Goal: Transaction & Acquisition: Purchase product/service

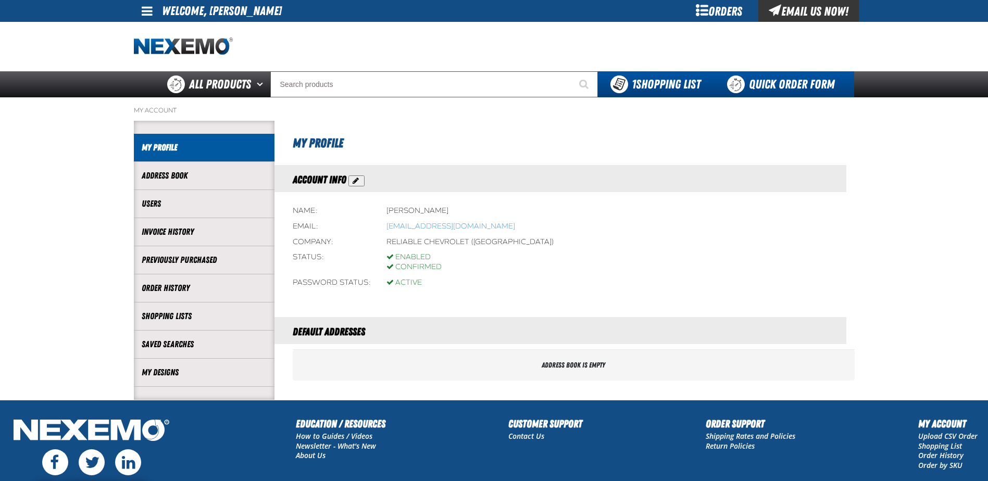
click at [756, 82] on link "Quick Order Form" at bounding box center [783, 84] width 141 height 26
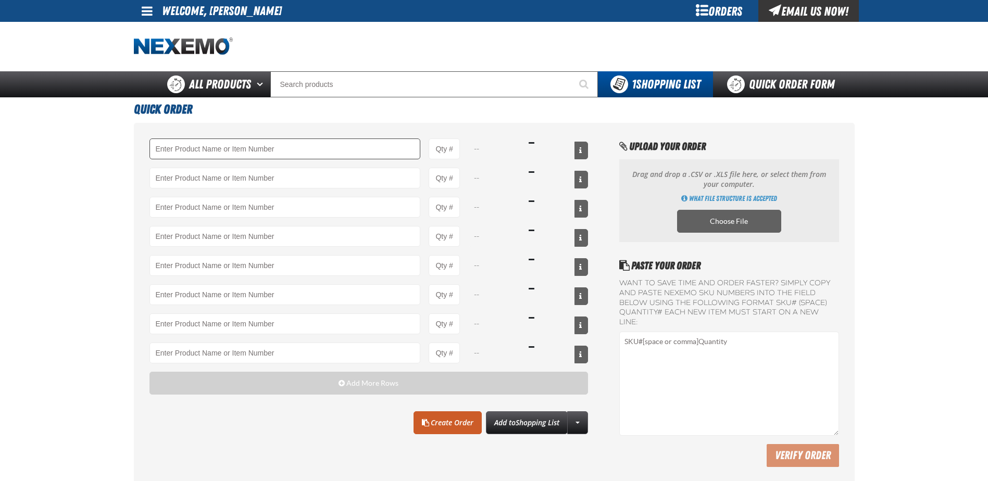
click at [175, 147] on input "Product" at bounding box center [285, 149] width 271 height 21
click at [192, 167] on link "A101 - Brake Parts Cleaner - ZAK Products" at bounding box center [211, 167] width 123 height 18
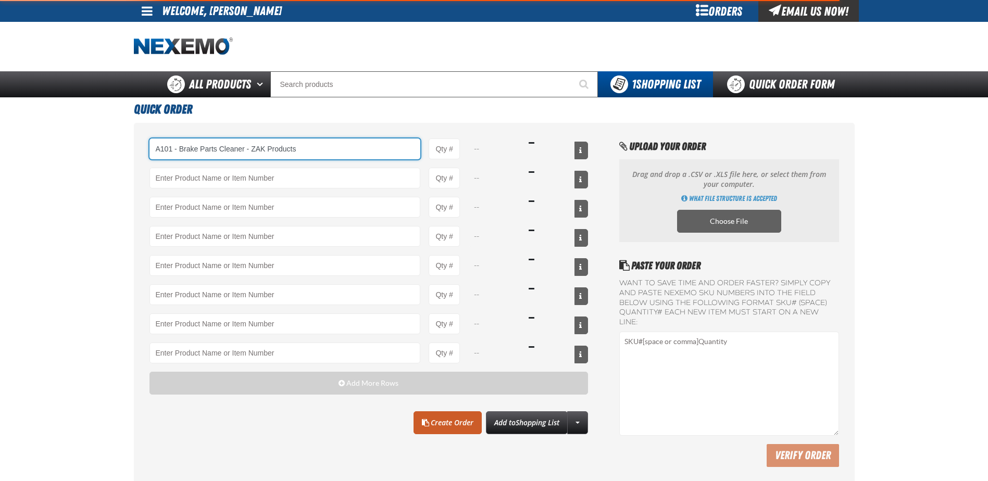
type input "A101 - Brake Parts Cleaner - ZAK Products"
type input "1"
select select "can"
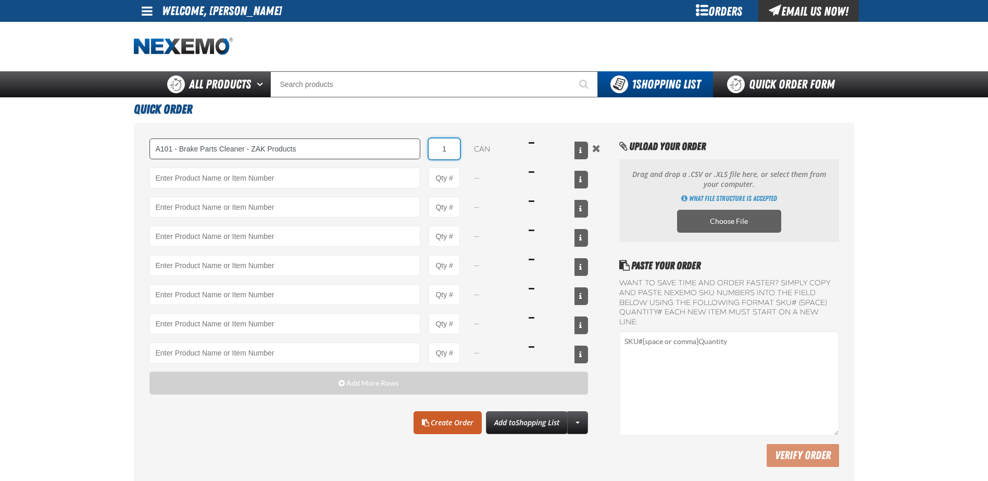
drag, startPoint x: 448, startPoint y: 149, endPoint x: 408, endPoint y: 144, distance: 40.3
click at [408, 144] on div "A101 - Brake Parts Cleaner - ZAK Products A101 - Brake Parts Cleaner - ZAK Prod…" at bounding box center [369, 149] width 439 height 21
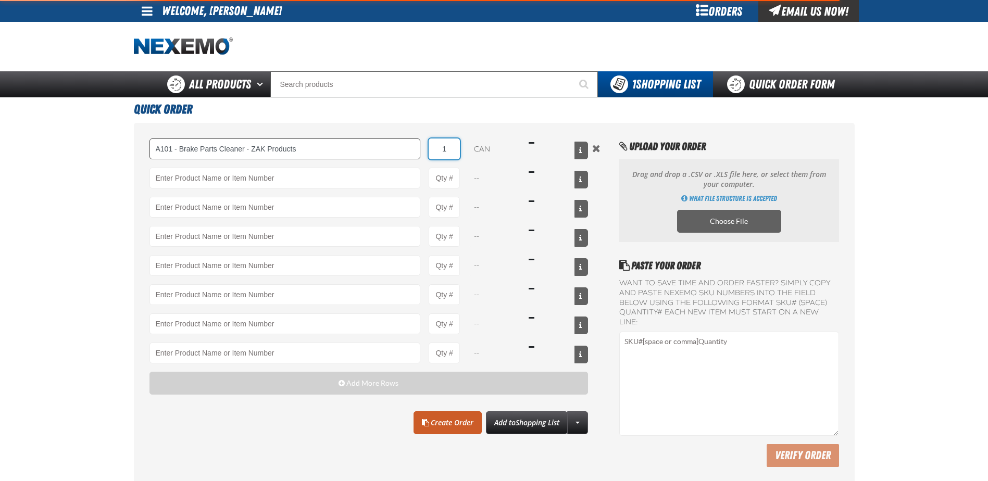
type input "A101 - Brake Parts Cleaner - ZAK Products"
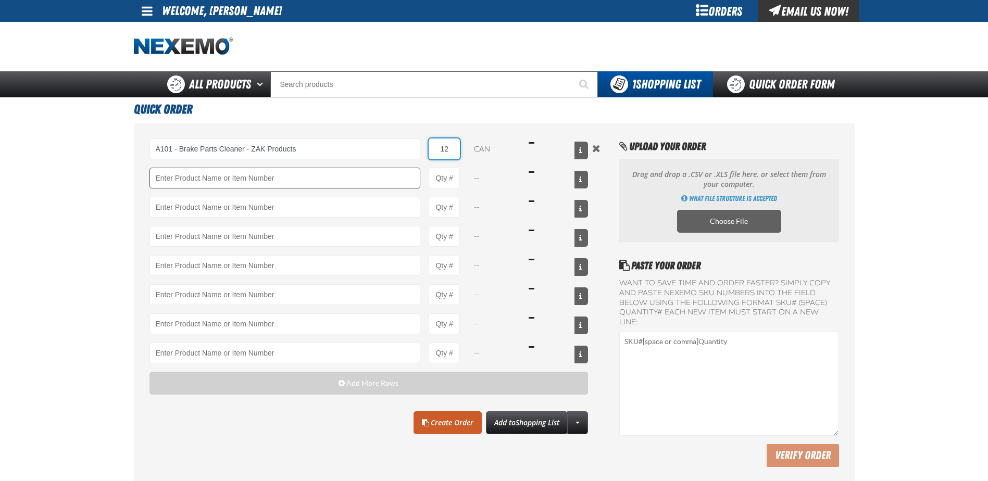
type input "12"
click at [275, 180] on input "Product" at bounding box center [285, 178] width 271 height 21
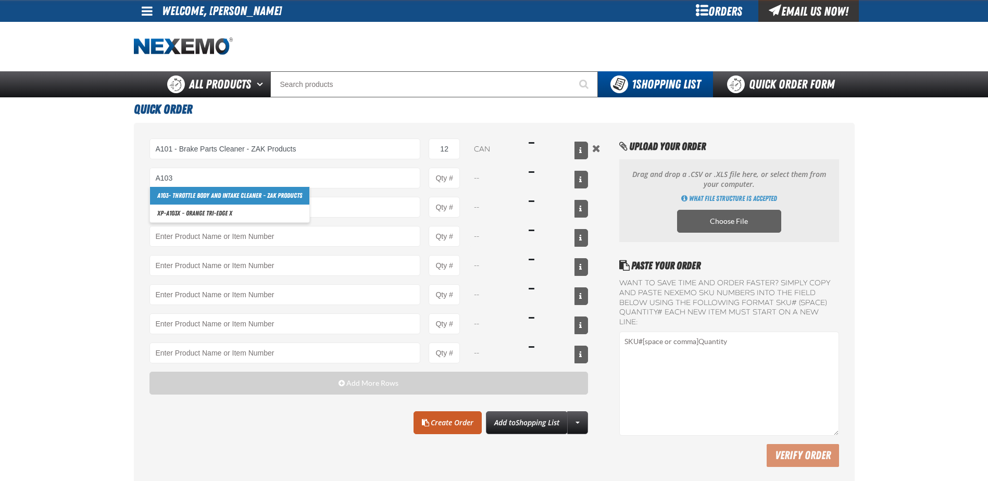
click at [240, 194] on link "A103 - Throttle Body and Intake Cleaner - ZAK Products" at bounding box center [229, 196] width 159 height 18
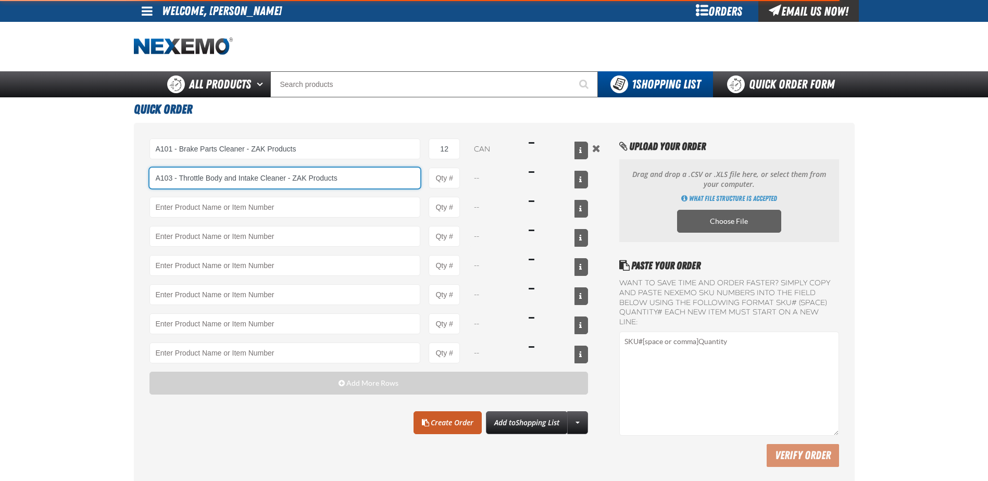
type input "A103 - Throttle Body and Intake Cleaner - ZAK Products"
type input "1"
select select "can"
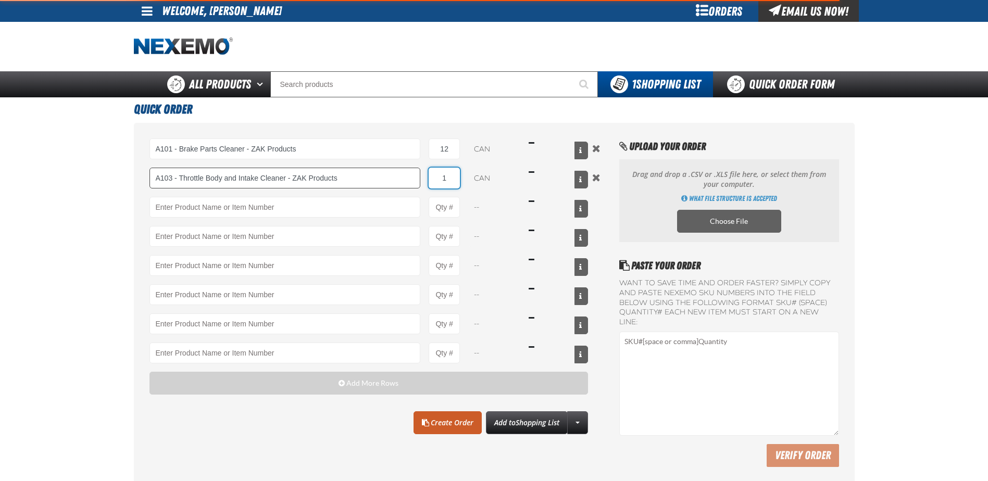
drag, startPoint x: 451, startPoint y: 180, endPoint x: 412, endPoint y: 179, distance: 39.1
click at [412, 179] on div "A103 - Throttle Body and Intake Cleaner - ZAK Products A103 - Throttle Body and…" at bounding box center [369, 178] width 439 height 21
type input "A103 - Throttle Body and Intake Cleaner - ZAK Products"
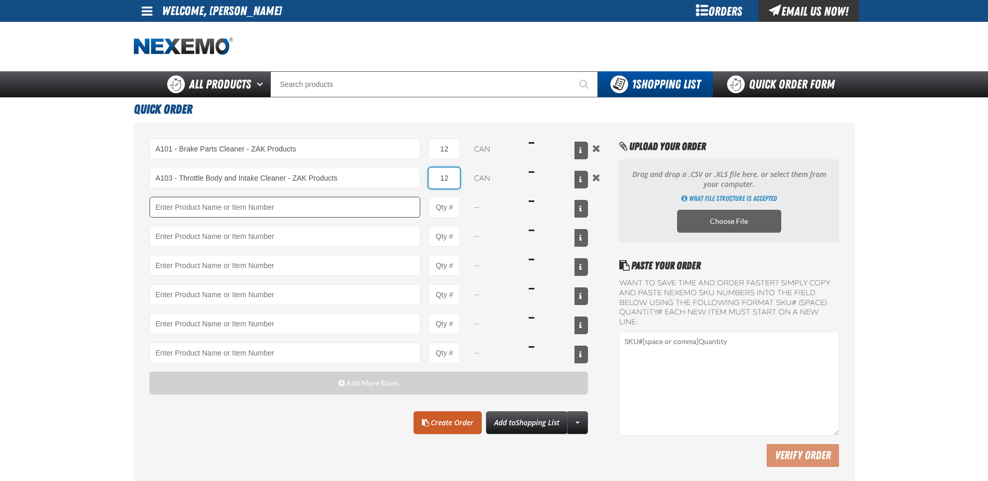
type input "12"
click at [341, 205] on input "Product" at bounding box center [285, 207] width 271 height 21
drag, startPoint x: 456, startPoint y: 150, endPoint x: 383, endPoint y: 154, distance: 73.1
click at [388, 158] on div "A101 - Brake Parts Cleaner - ZAK Products A101 - Brake Parts Cleaner - ZAK Prod…" at bounding box center [369, 149] width 439 height 21
type input "36"
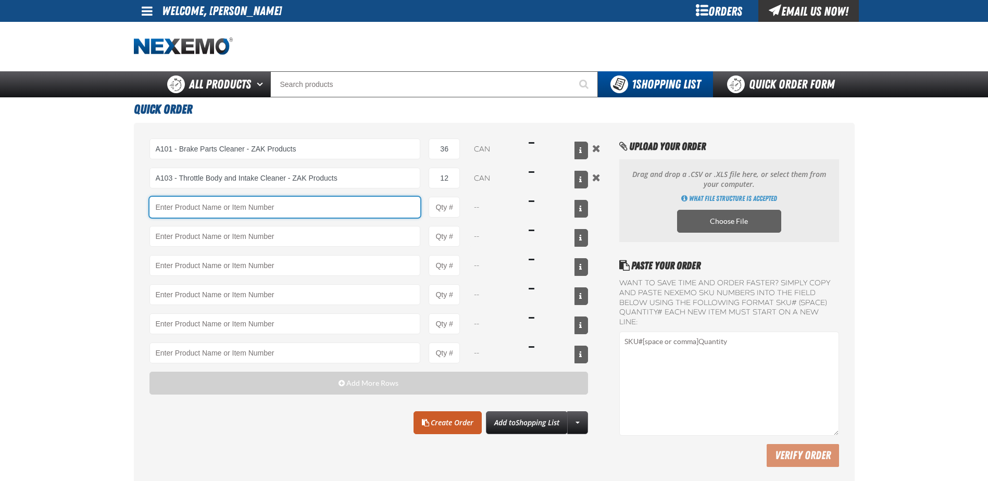
click at [281, 213] on input "Product" at bounding box center [285, 207] width 271 height 21
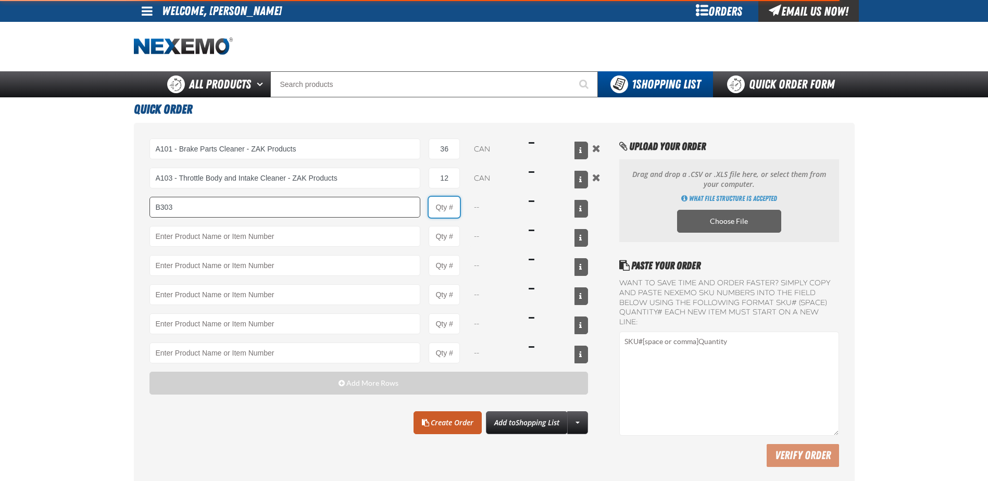
type input "B303 - Battery Service Kit - Cleaner &amp; Protector - ZAK Products"
type input "1"
select select "kit"
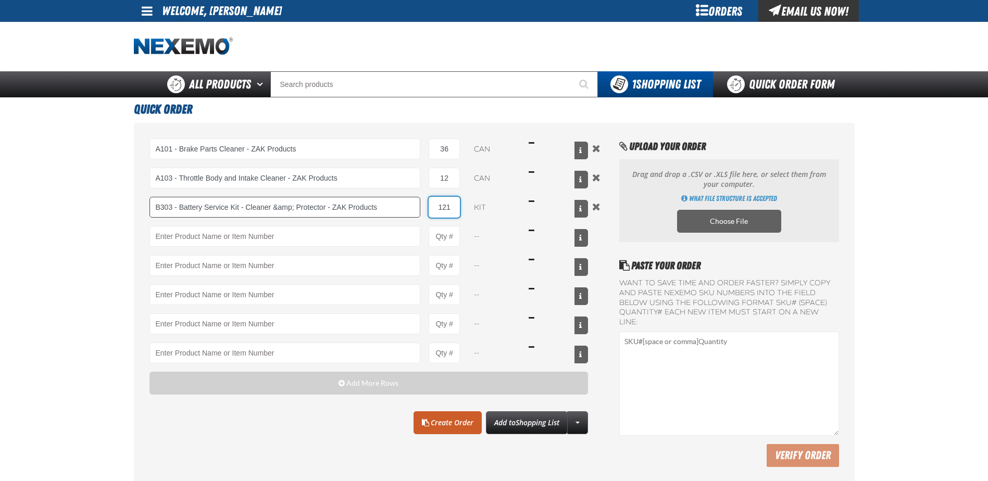
drag, startPoint x: 440, startPoint y: 207, endPoint x: 401, endPoint y: 204, distance: 39.7
click at [405, 205] on div "B303 - Battery Service Kit - Cleaner &amp; Protector - ZAK Products 121 kit $1,…" at bounding box center [369, 207] width 439 height 21
type input "12"
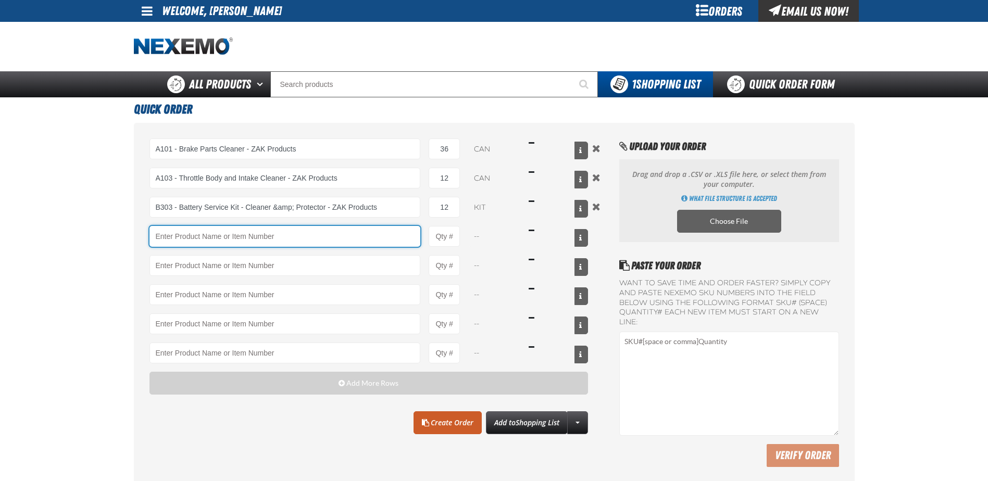
click at [352, 229] on input "Product" at bounding box center [285, 236] width 271 height 21
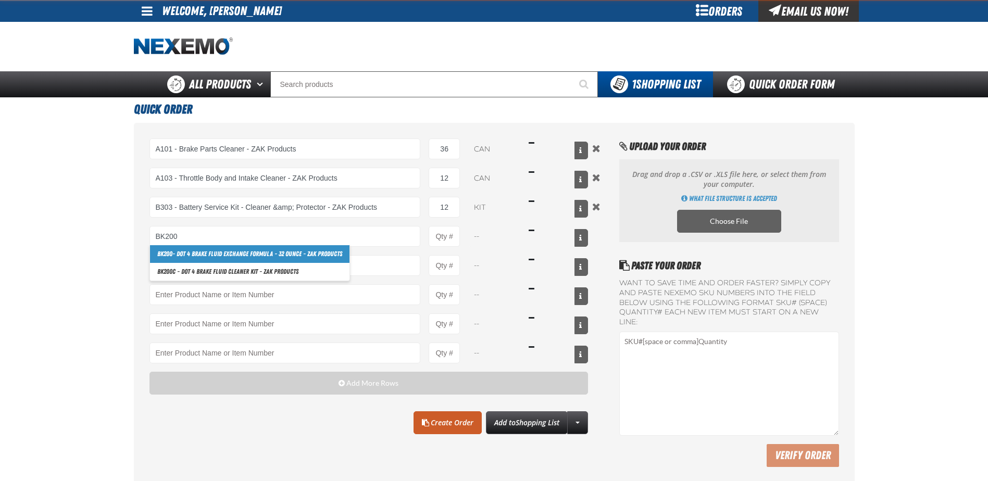
click at [209, 252] on link "BK200 - DOT 4 Brake Fluid Exchange Formula - 32 Ounce - ZAK Products" at bounding box center [250, 254] width 200 height 18
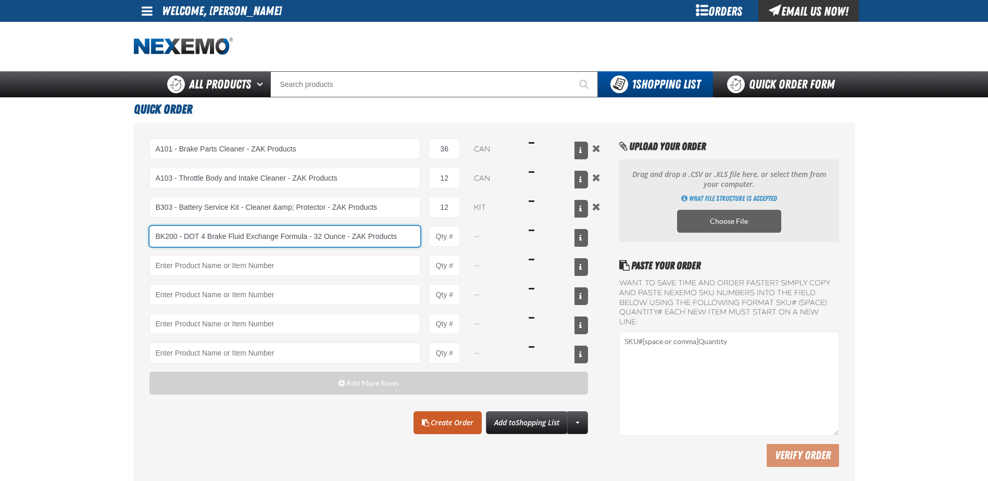
type input "BK200 - DOT 4 Brake Fluid Exchange Formula - 32 Ounce - ZAK Products"
type input "1"
select select "bottle"
drag, startPoint x: 448, startPoint y: 237, endPoint x: 406, endPoint y: 237, distance: 41.7
click at [406, 237] on div "BK200 - DOT 4 Brake Fluid Exchange Formula - 32 Ounce - ZAK Products BK200 - DO…" at bounding box center [369, 236] width 439 height 21
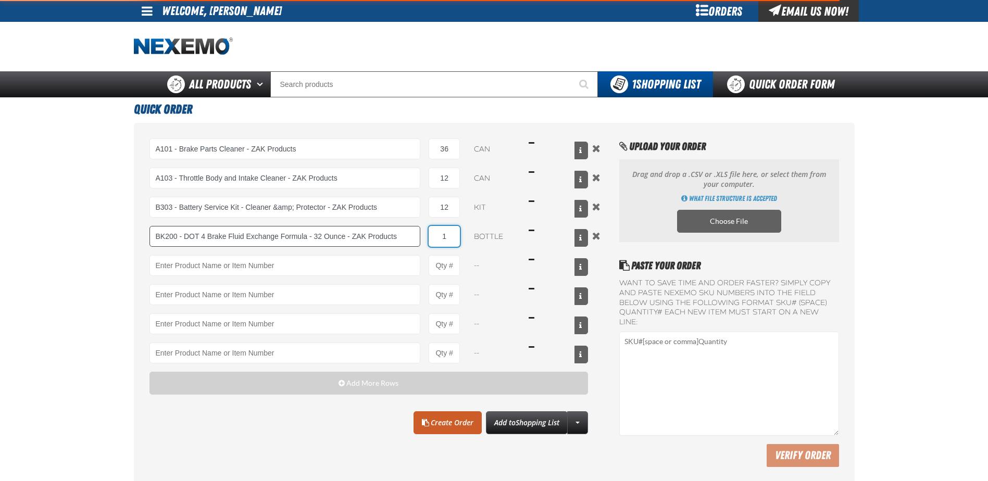
type input "BK200 - DOT 4 Brake Fluid Exchange Formula - 32 Ounce - ZAK Products"
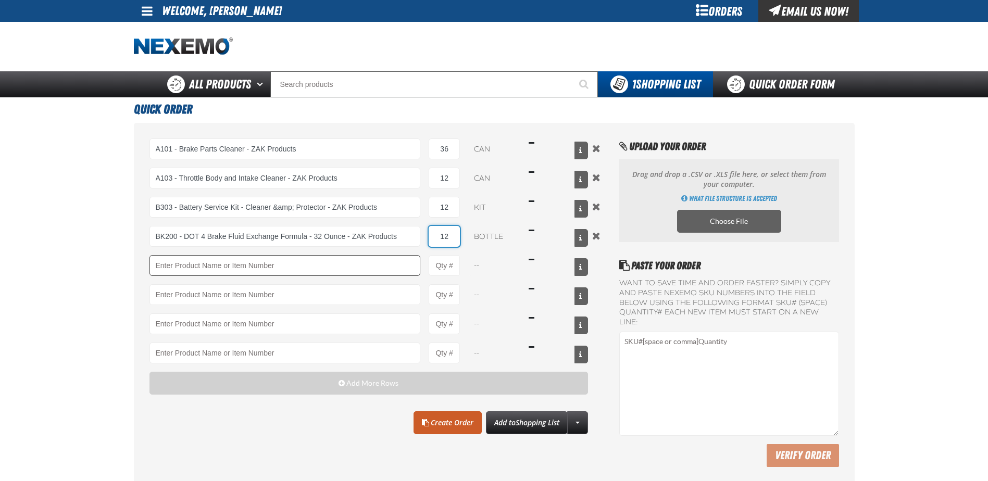
type input "12"
click at [302, 268] on input "Product" at bounding box center [285, 265] width 271 height 21
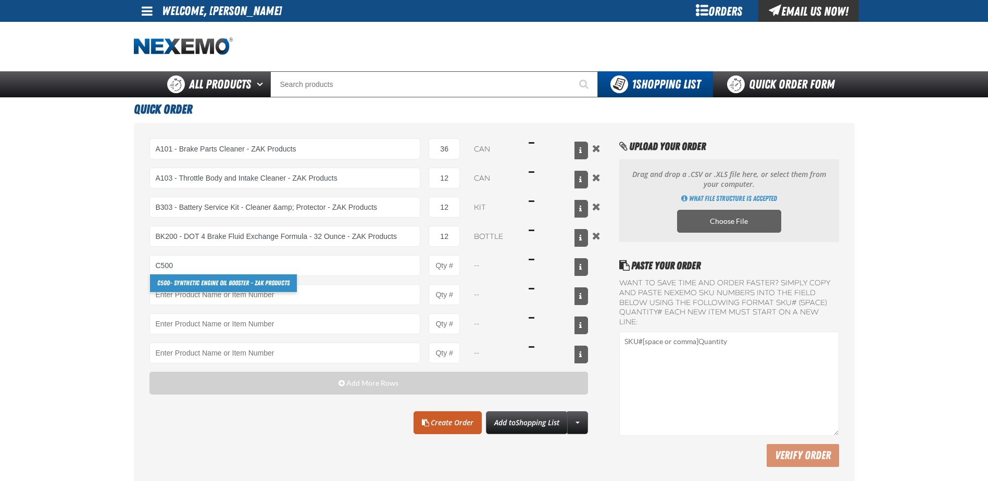
click at [265, 281] on link "C500 - Synthetic Engine Oil Booster - ZAK Products" at bounding box center [223, 284] width 147 height 18
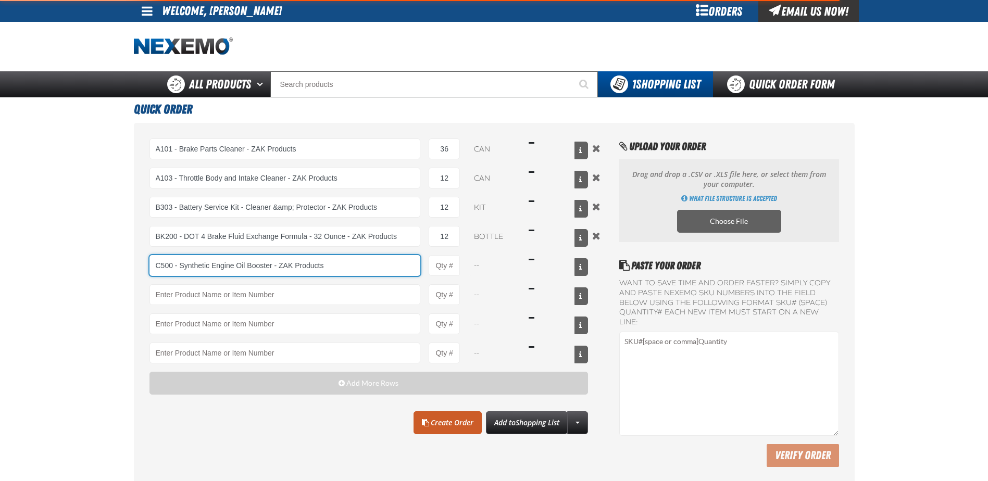
type input "C500 - Synthetic Engine Oil Booster - ZAK Products"
type input "1"
select select "bottle"
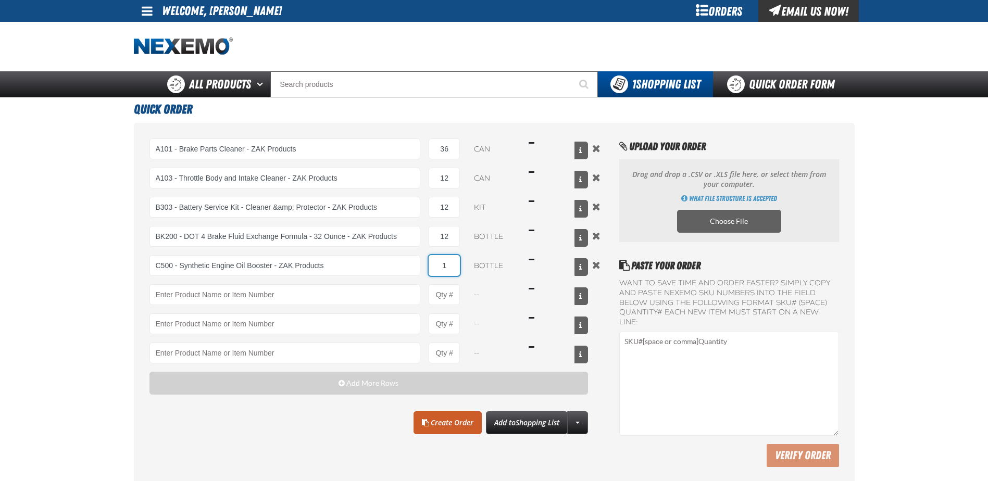
drag, startPoint x: 451, startPoint y: 264, endPoint x: 434, endPoint y: 263, distance: 17.8
click at [434, 263] on input "1" at bounding box center [444, 265] width 31 height 21
type input "C500 - Synthetic Engine Oil Booster - ZAK Products"
type input "48"
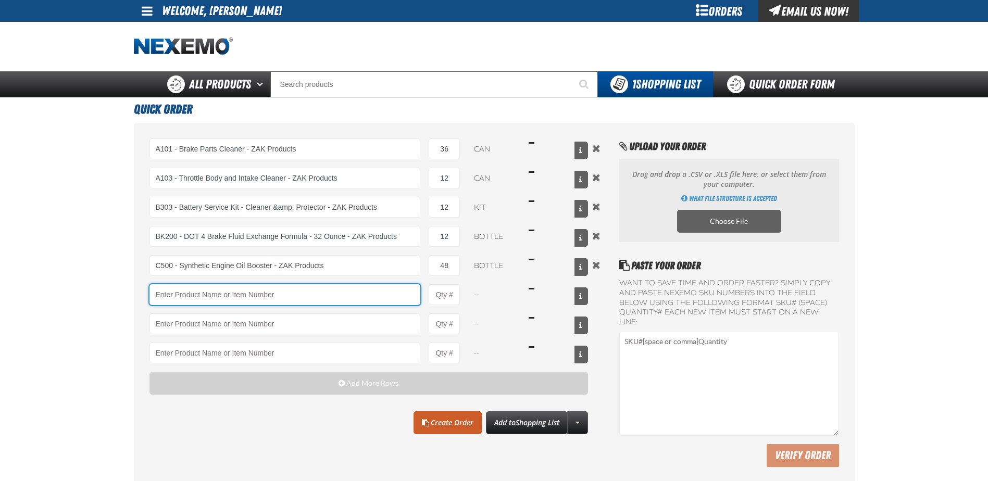
click at [282, 293] on input "Product" at bounding box center [285, 294] width 271 height 21
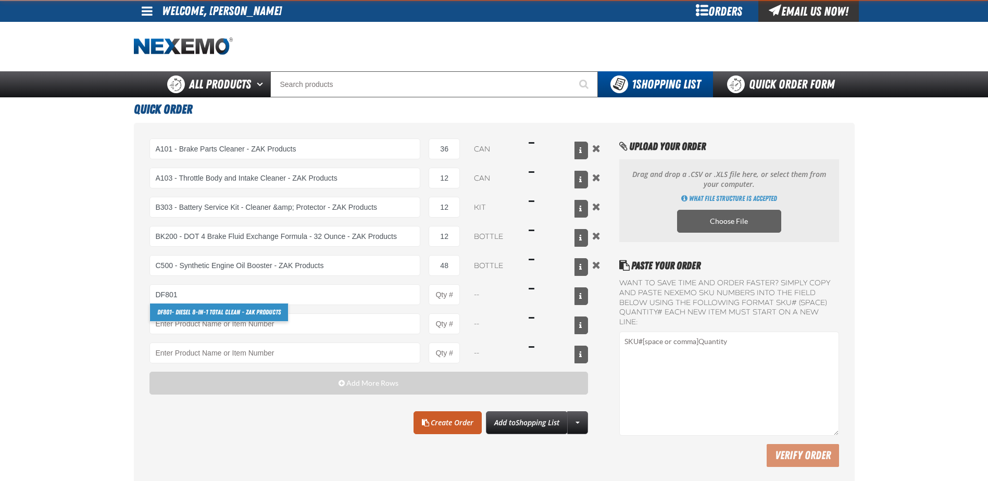
click at [246, 310] on link "DF801 - DIESEL 8-in-1 TOTAL CLEAN - ZAK Products" at bounding box center [219, 313] width 138 height 18
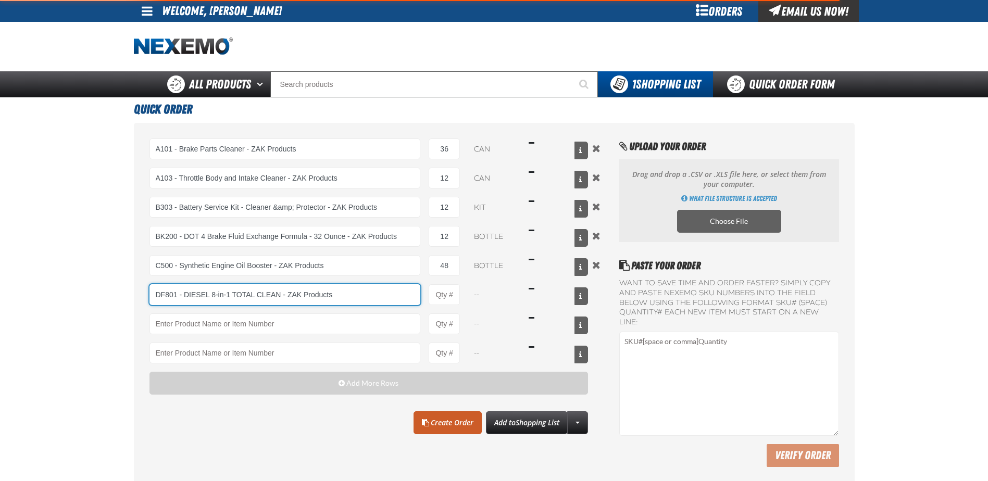
type input "DF801 - DIESEL 8-in-1 TOTAL CLEAN - ZAK Products"
type input "1"
select select "bottle"
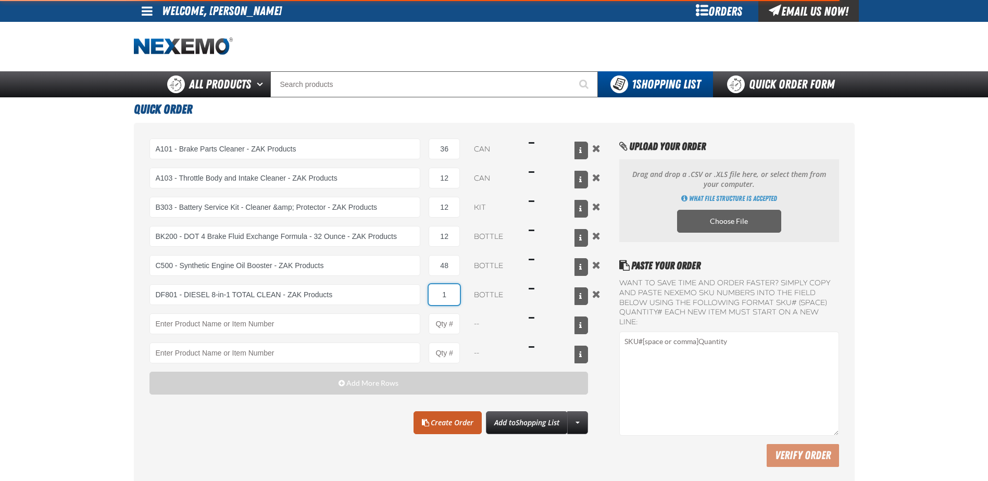
type input "DF801 - DIESEL 8-in-1 TOTAL CLEAN - ZAK Products"
drag, startPoint x: 446, startPoint y: 293, endPoint x: 439, endPoint y: 293, distance: 7.3
click at [439, 293] on input "1" at bounding box center [444, 294] width 31 height 21
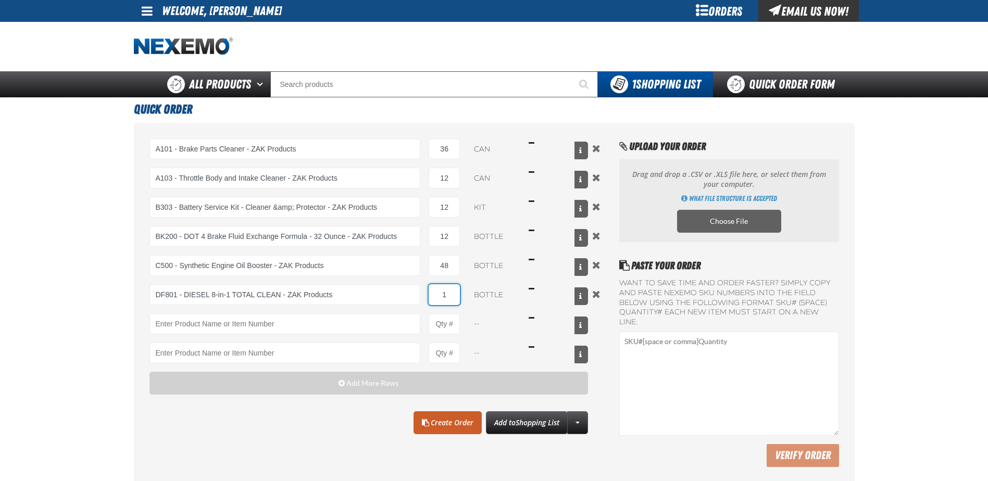
type input "7"
type input "6"
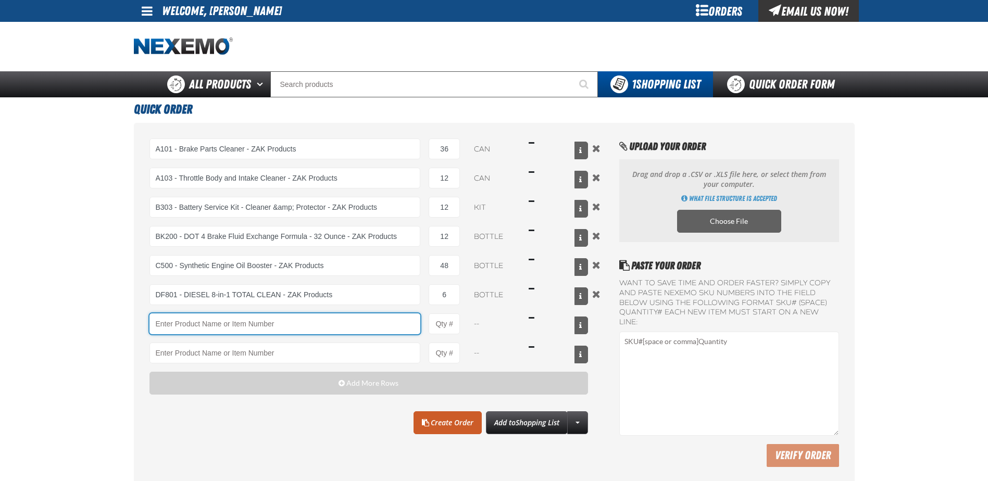
click at [311, 326] on input "Product" at bounding box center [285, 324] width 271 height 21
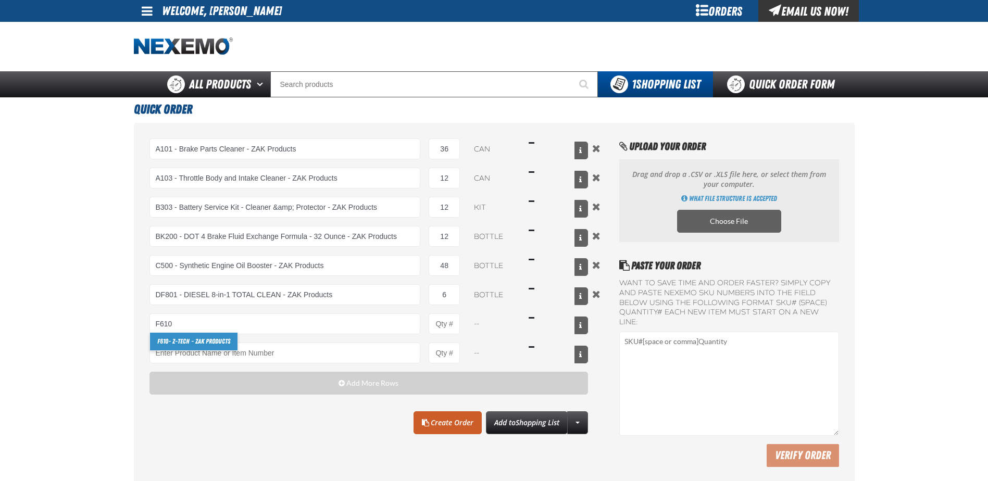
click at [227, 341] on link "F610 - Z-Tech - ZAK Products" at bounding box center [194, 342] width 88 height 18
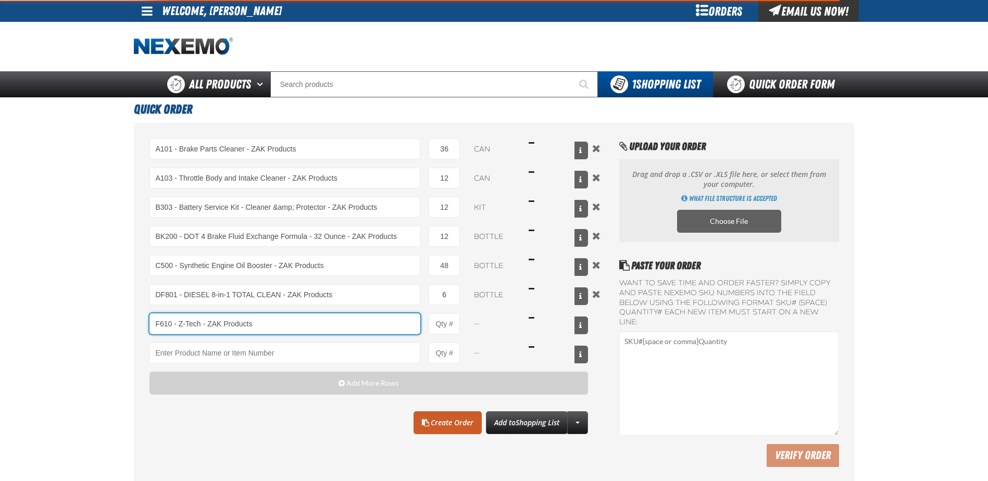
type input "F610 - Z-Tech - ZAK Products"
type input "1"
select select "bottle"
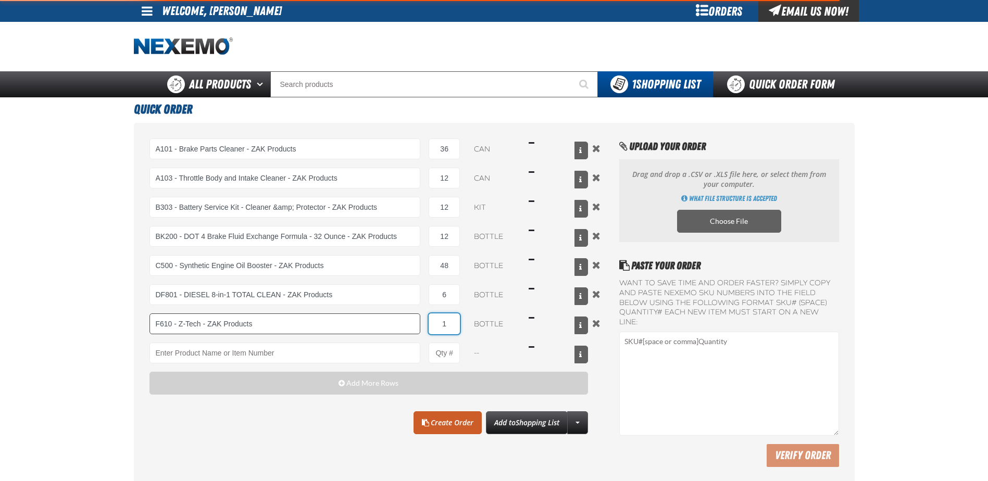
drag, startPoint x: 455, startPoint y: 320, endPoint x: 405, endPoint y: 326, distance: 50.3
click at [415, 326] on div "F610 - Z-Tech - ZAK Products F610 - Z-Tech - ZAK Products 1 bottle $16.49" at bounding box center [369, 324] width 439 height 21
type input "F610 - Z-Tech - ZAK Products"
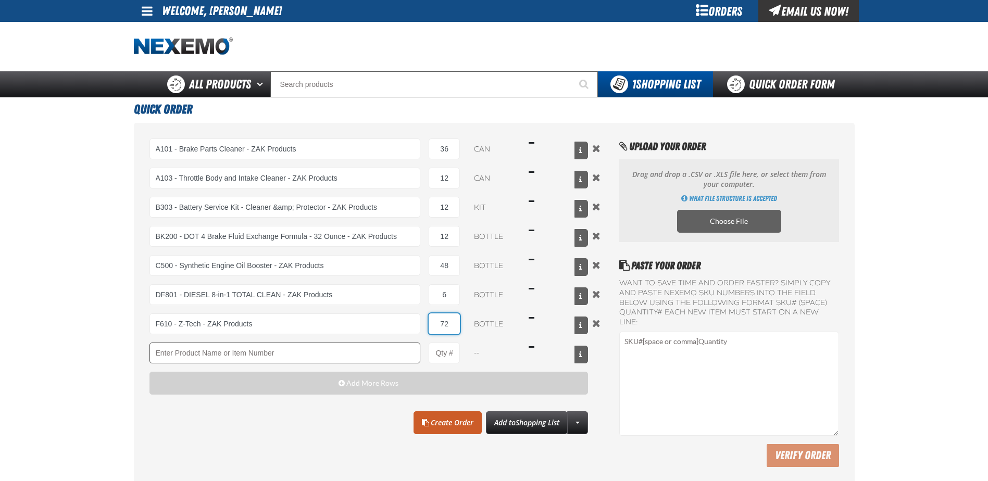
type input "72"
click at [333, 347] on input "Product" at bounding box center [285, 353] width 271 height 21
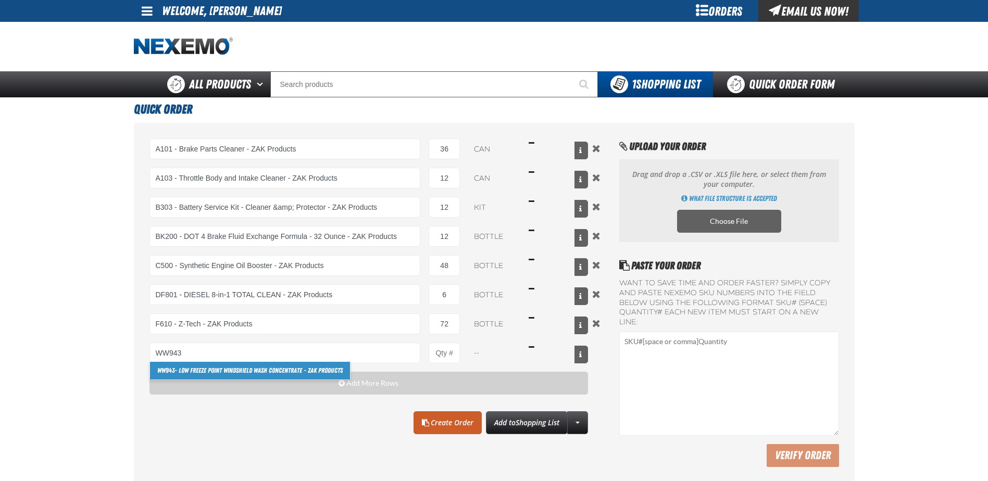
click at [303, 374] on link "WW943 - Low Freeze Point Windshield Wash Concentrate - ZAK Products" at bounding box center [250, 371] width 200 height 18
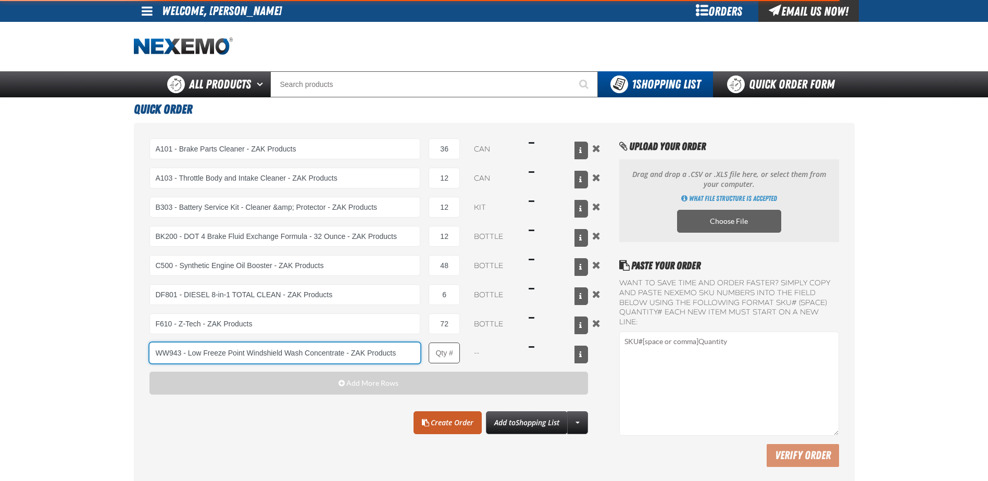
type input "WW943 - Low Freeze Point Windshield Wash Concentrate - ZAK Products"
type input "1"
select select "bottle"
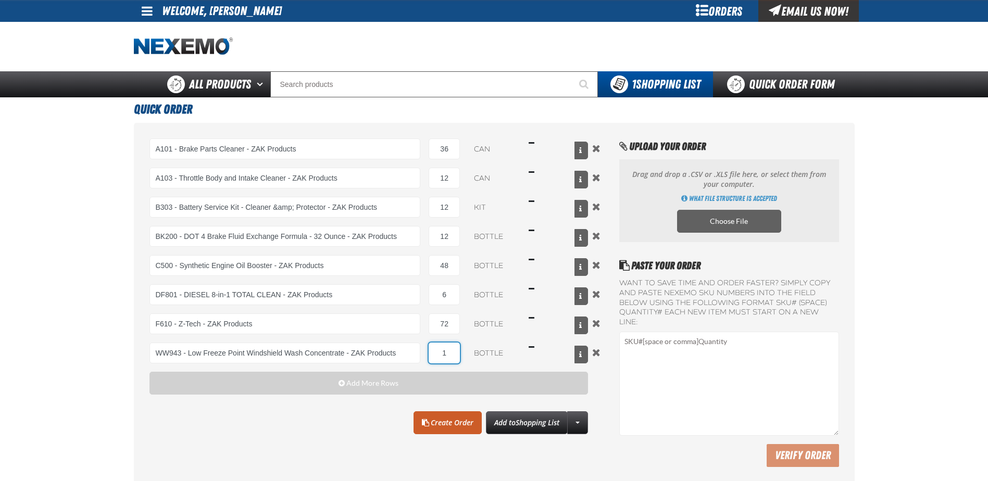
type input "WW943 - Low Freeze Point Windshield Wash Concentrate - ZAK Products"
drag, startPoint x: 443, startPoint y: 355, endPoint x: 459, endPoint y: 358, distance: 15.8
click at [459, 358] on input "1" at bounding box center [444, 353] width 31 height 21
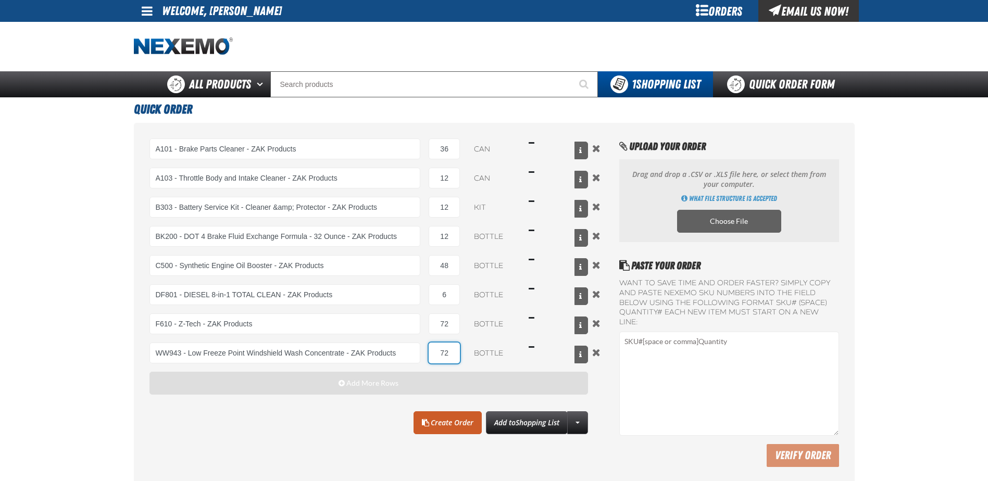
type input "72"
click at [439, 389] on button "Add More Rows" at bounding box center [369, 383] width 439 height 23
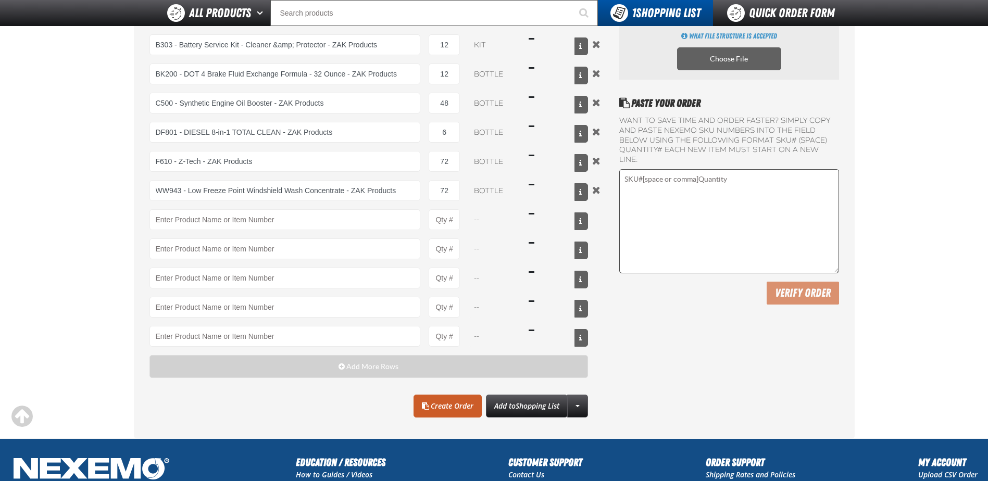
scroll to position [156, 0]
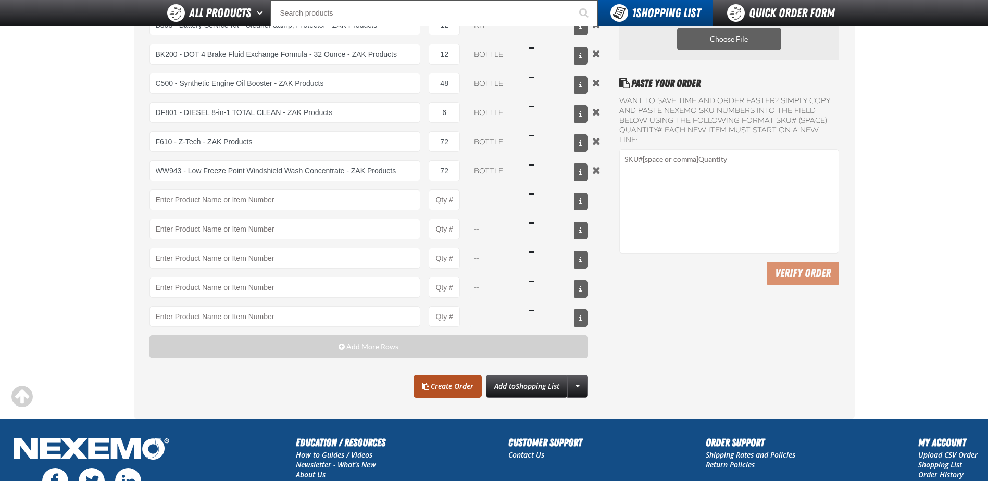
click at [455, 385] on link "Create Order" at bounding box center [448, 386] width 68 height 23
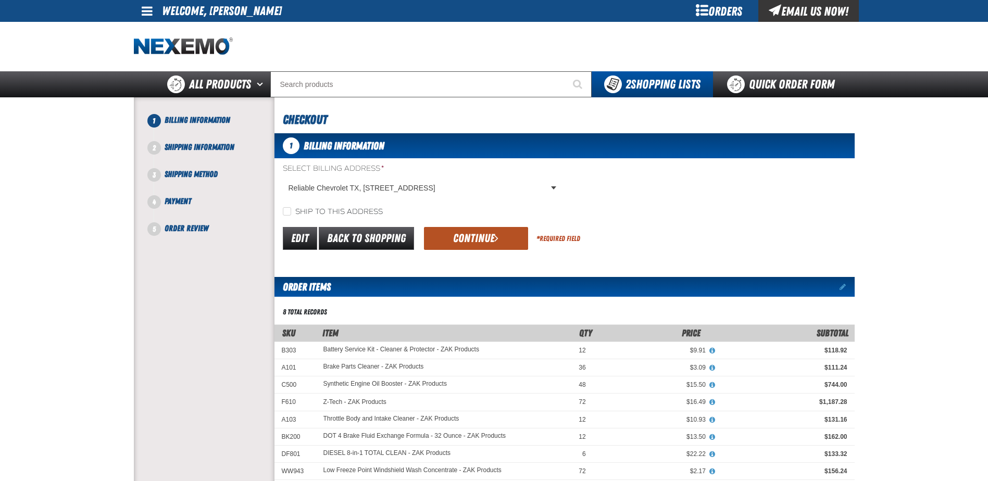
click at [481, 237] on button "Continue" at bounding box center [476, 238] width 104 height 23
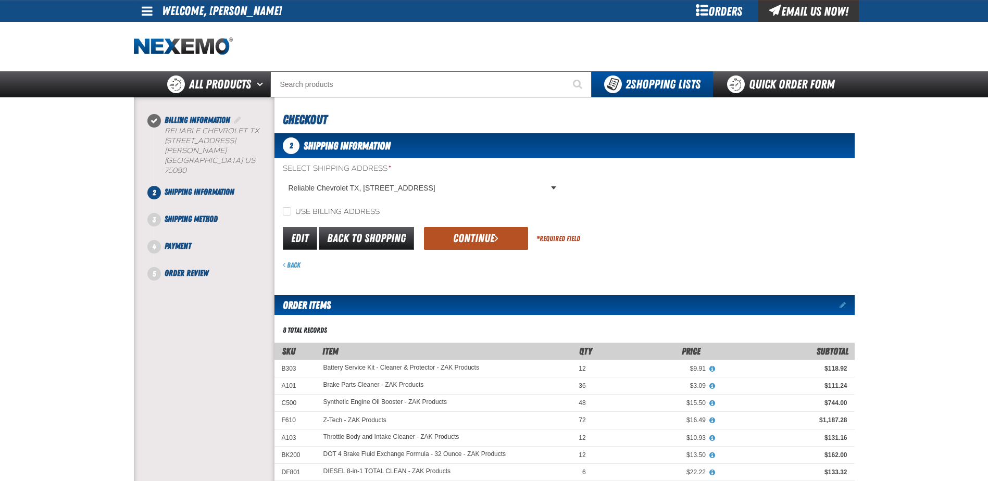
click at [461, 237] on button "Continue" at bounding box center [476, 238] width 104 height 23
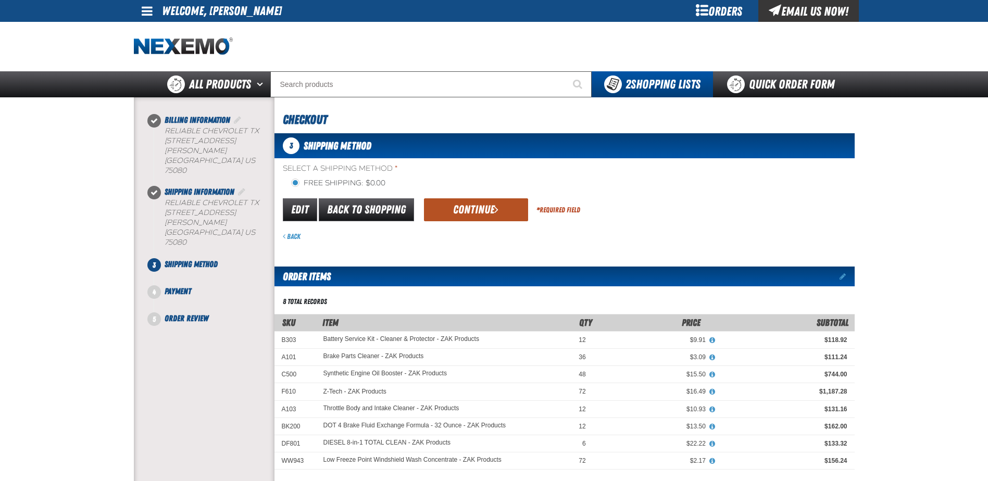
click at [453, 218] on button "Continue" at bounding box center [476, 210] width 104 height 23
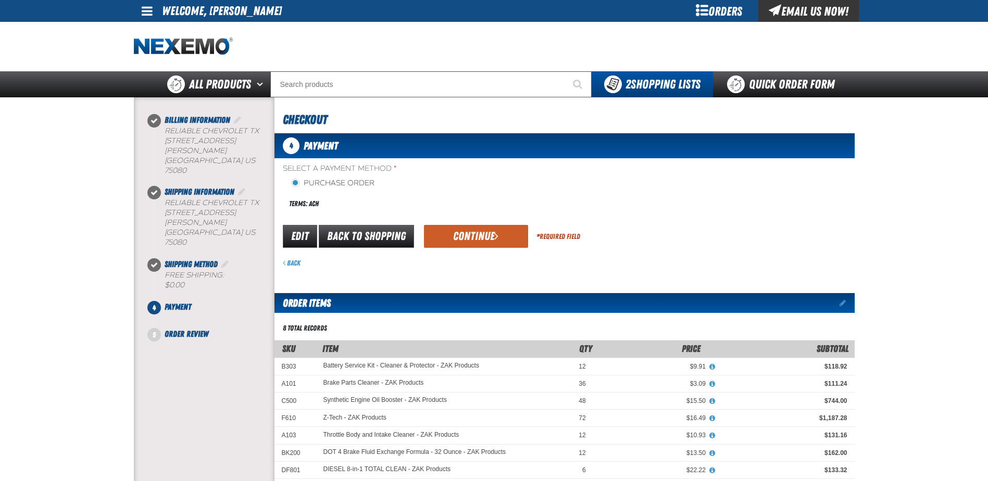
click at [446, 222] on div "Select a Payment Method * Purchase Order Terms: ACH payment_term_4 *" at bounding box center [565, 216] width 580 height 104
click at [447, 235] on button "Continue" at bounding box center [476, 236] width 104 height 23
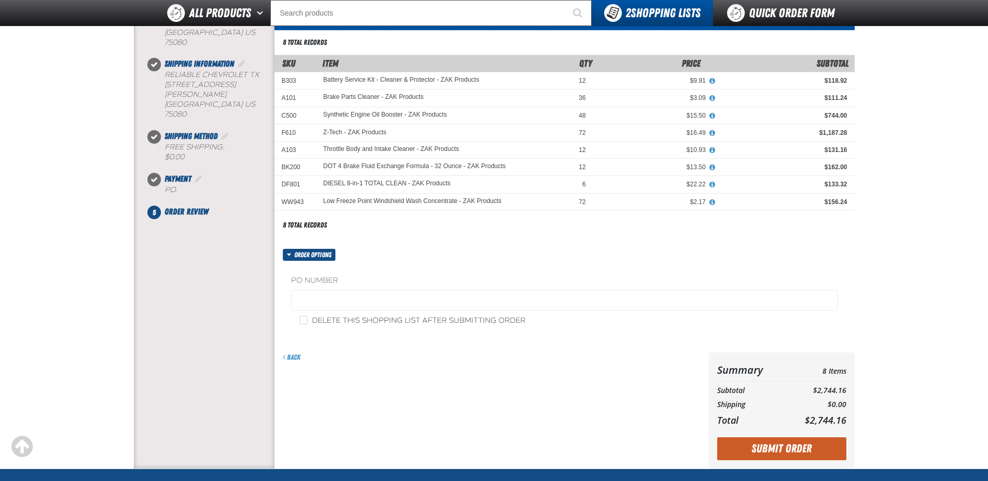
scroll to position [104, 0]
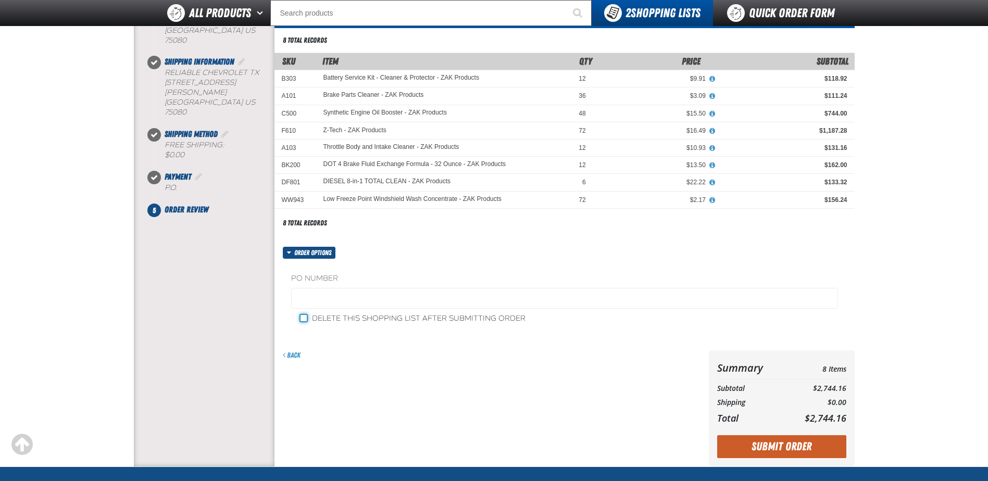
click at [306, 318] on input "Delete this shopping list after submitting order" at bounding box center [304, 318] width 8 height 8
checkbox input "true"
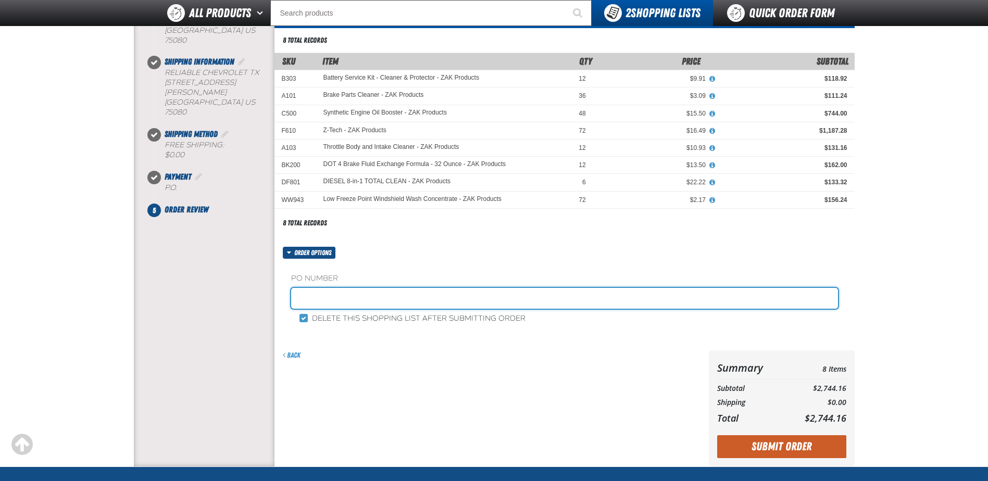
click at [318, 300] on input "text" at bounding box center [564, 298] width 547 height 21
type input "Z231"
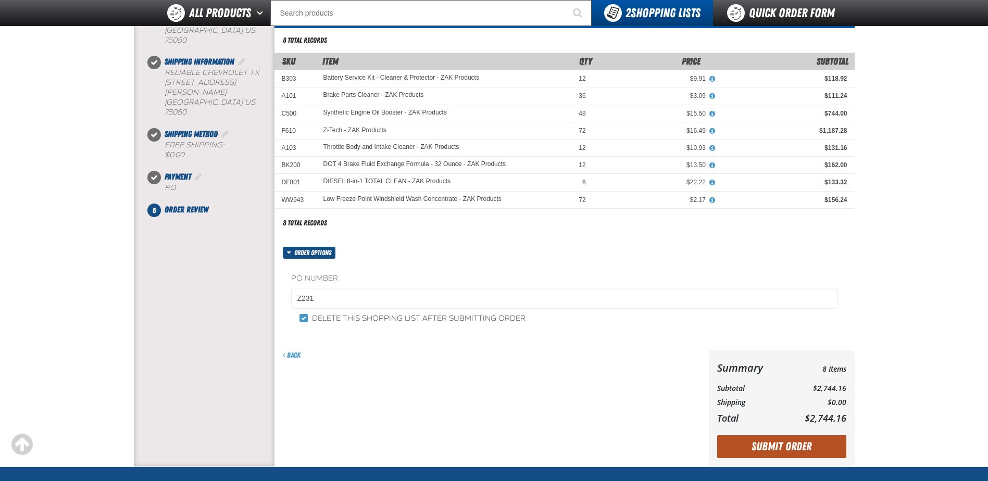
click at [764, 446] on button "Submit Order" at bounding box center [781, 447] width 129 height 23
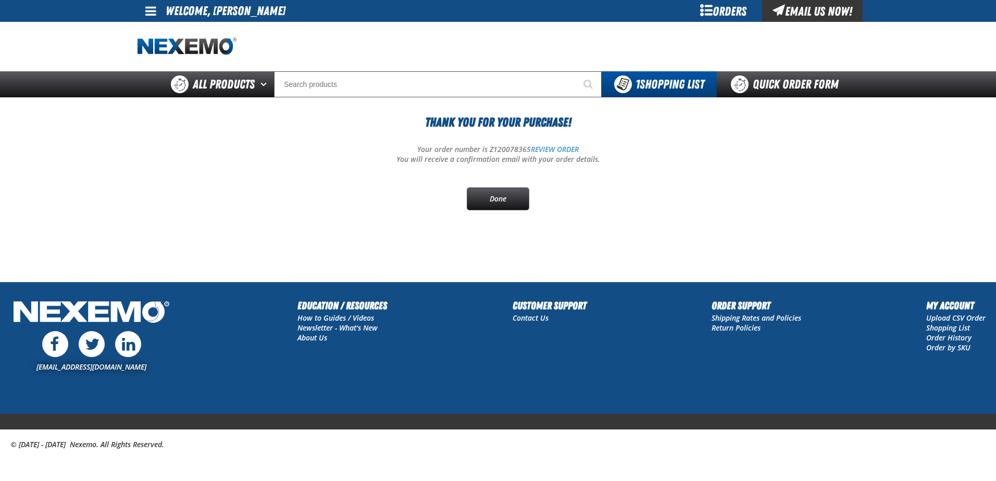
click at [548, 42] on div at bounding box center [498, 47] width 721 height 50
